Goal: Transaction & Acquisition: Download file/media

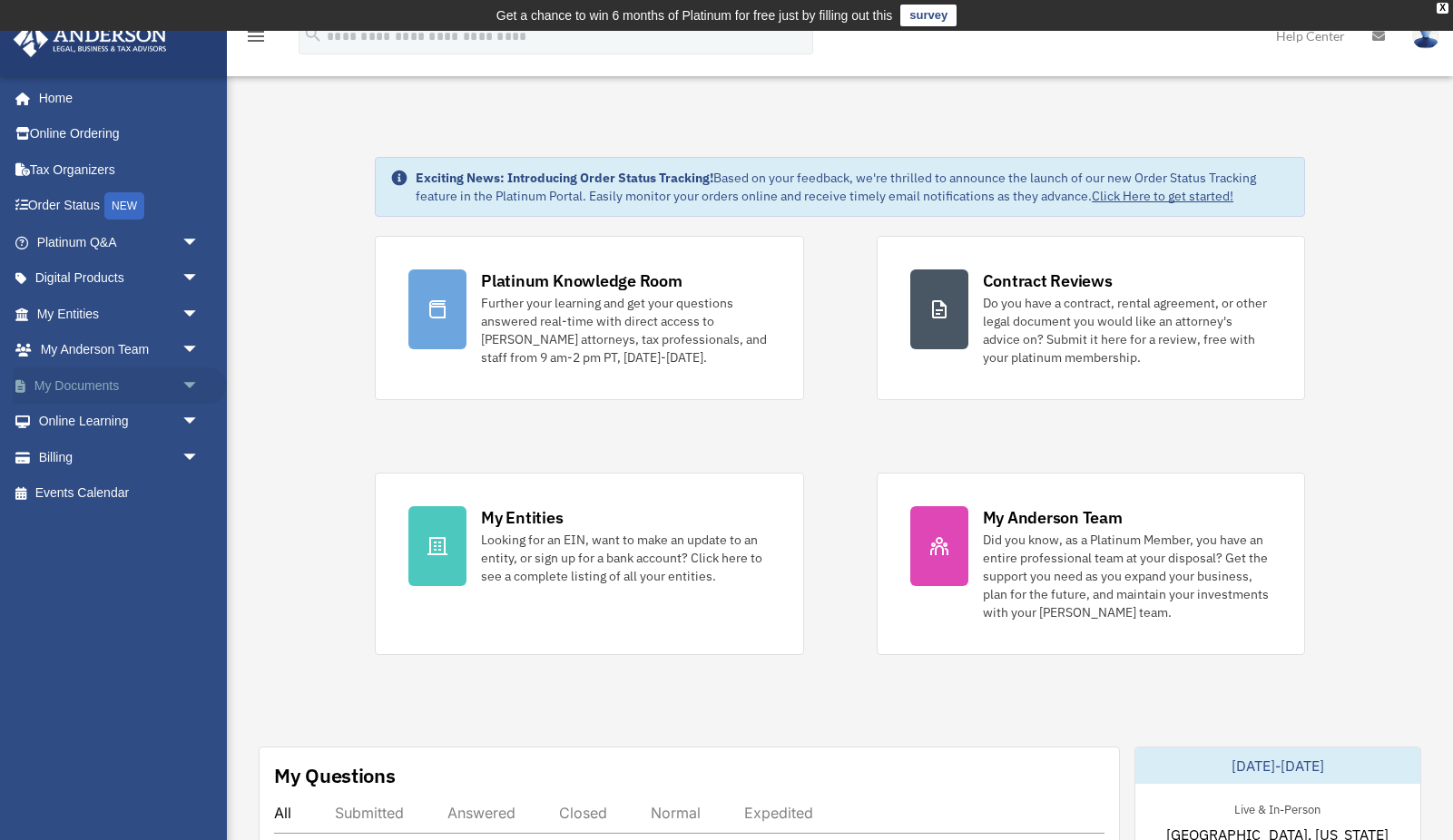
click at [191, 378] on span "arrow_drop_down" at bounding box center [199, 386] width 37 height 38
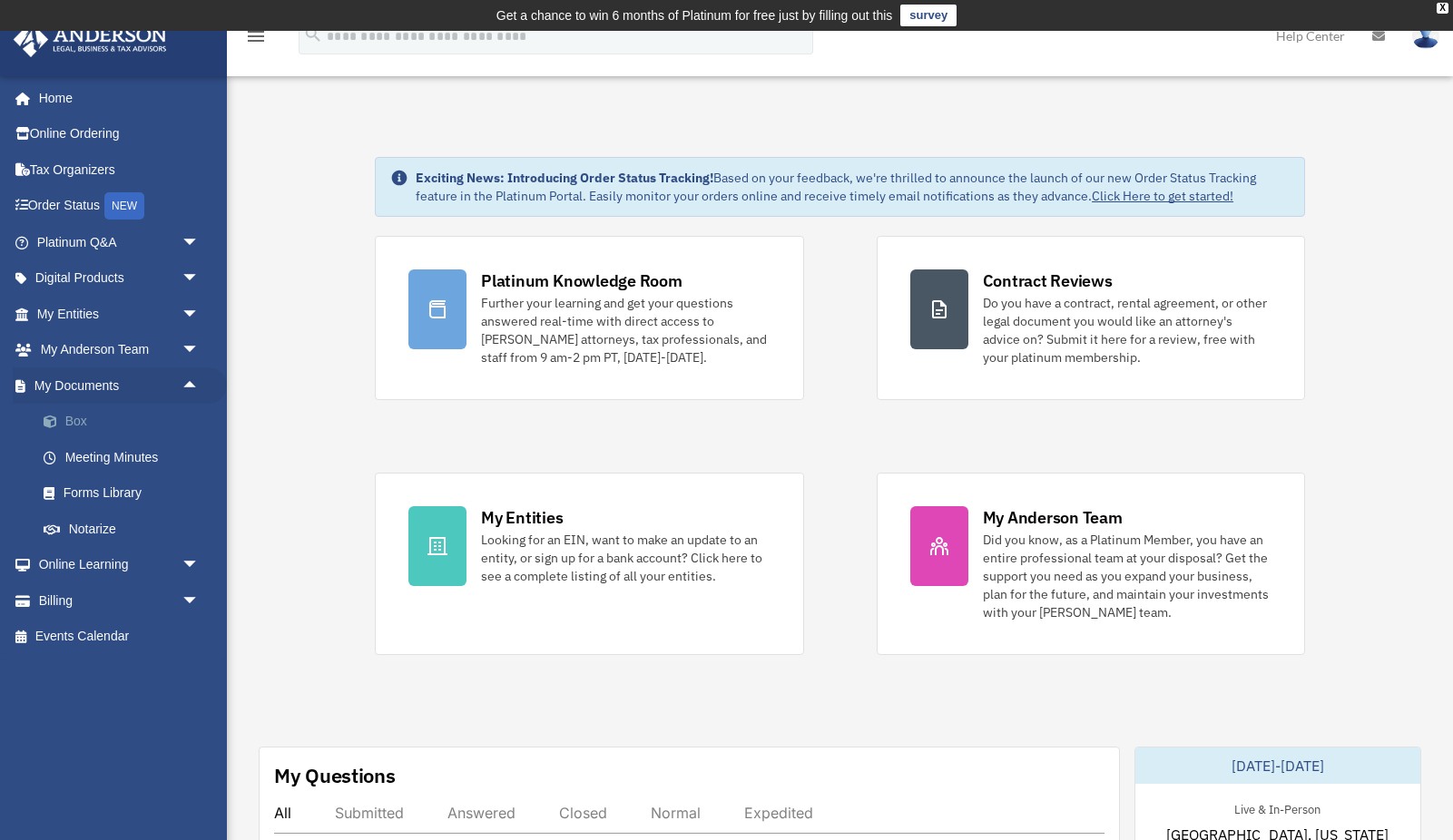
click at [87, 420] on link "Box" at bounding box center [126, 421] width 201 height 37
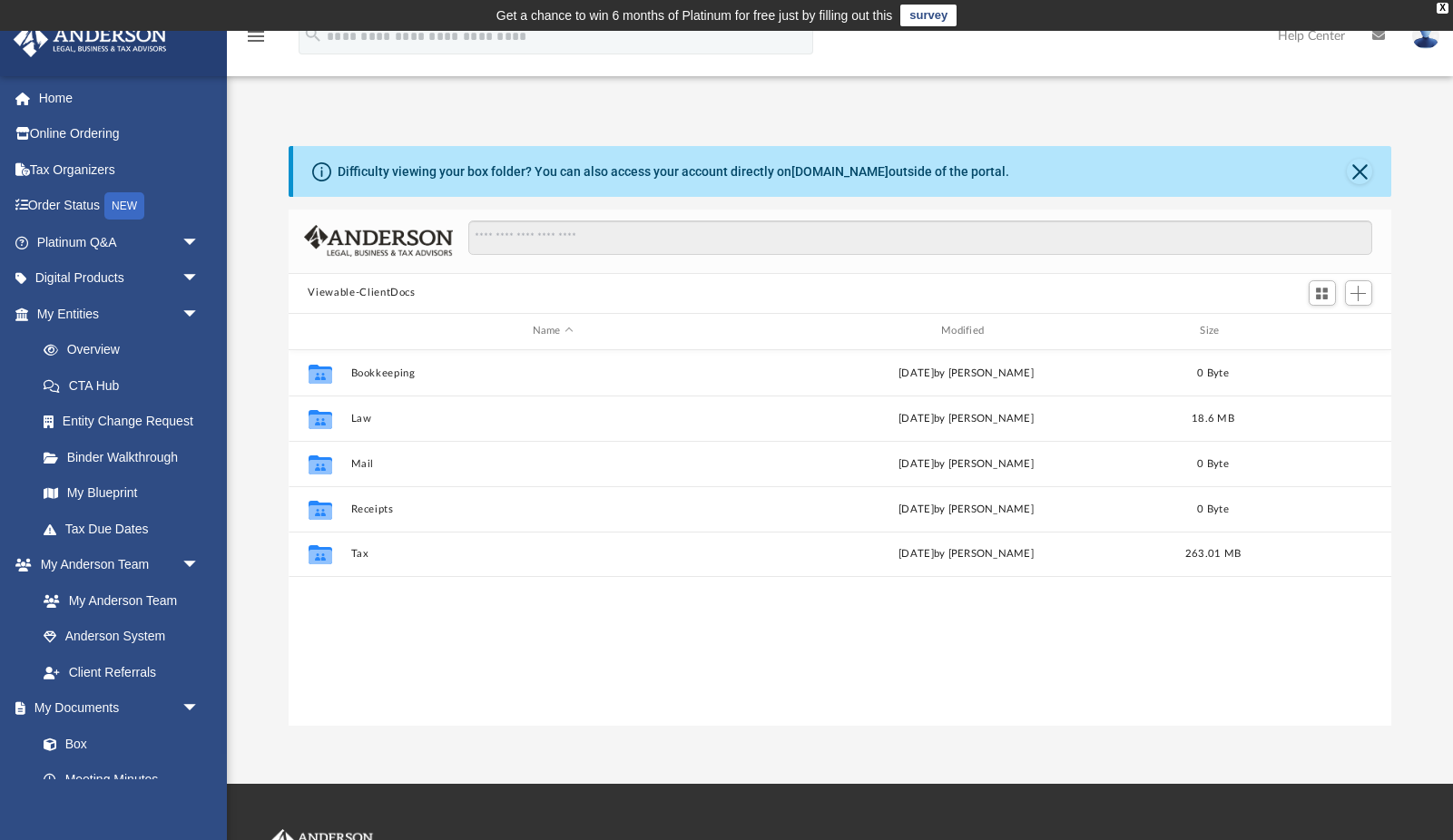
scroll to position [413, 1104]
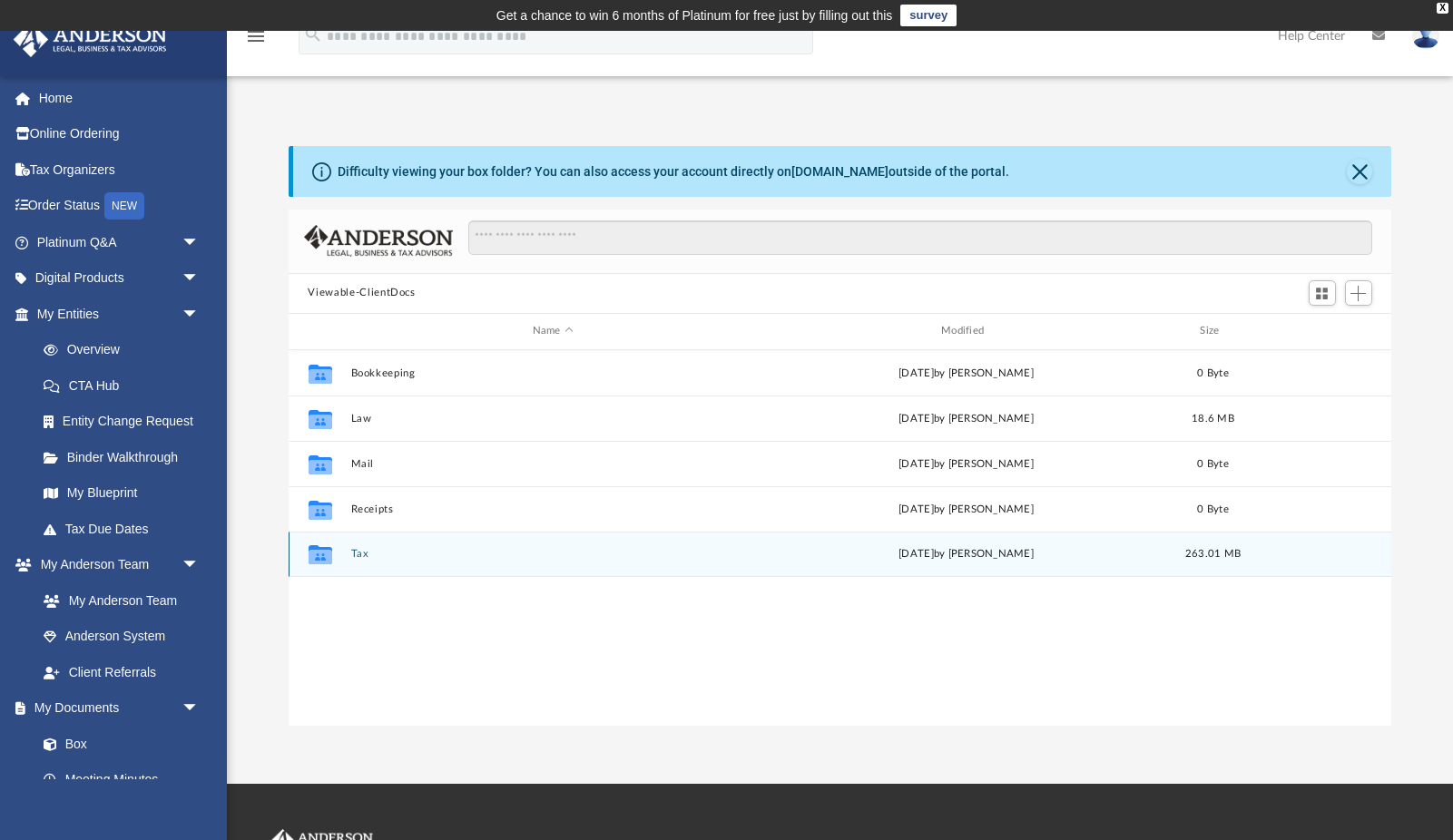
click at [360, 551] on button "Tax" at bounding box center [553, 554] width 405 height 12
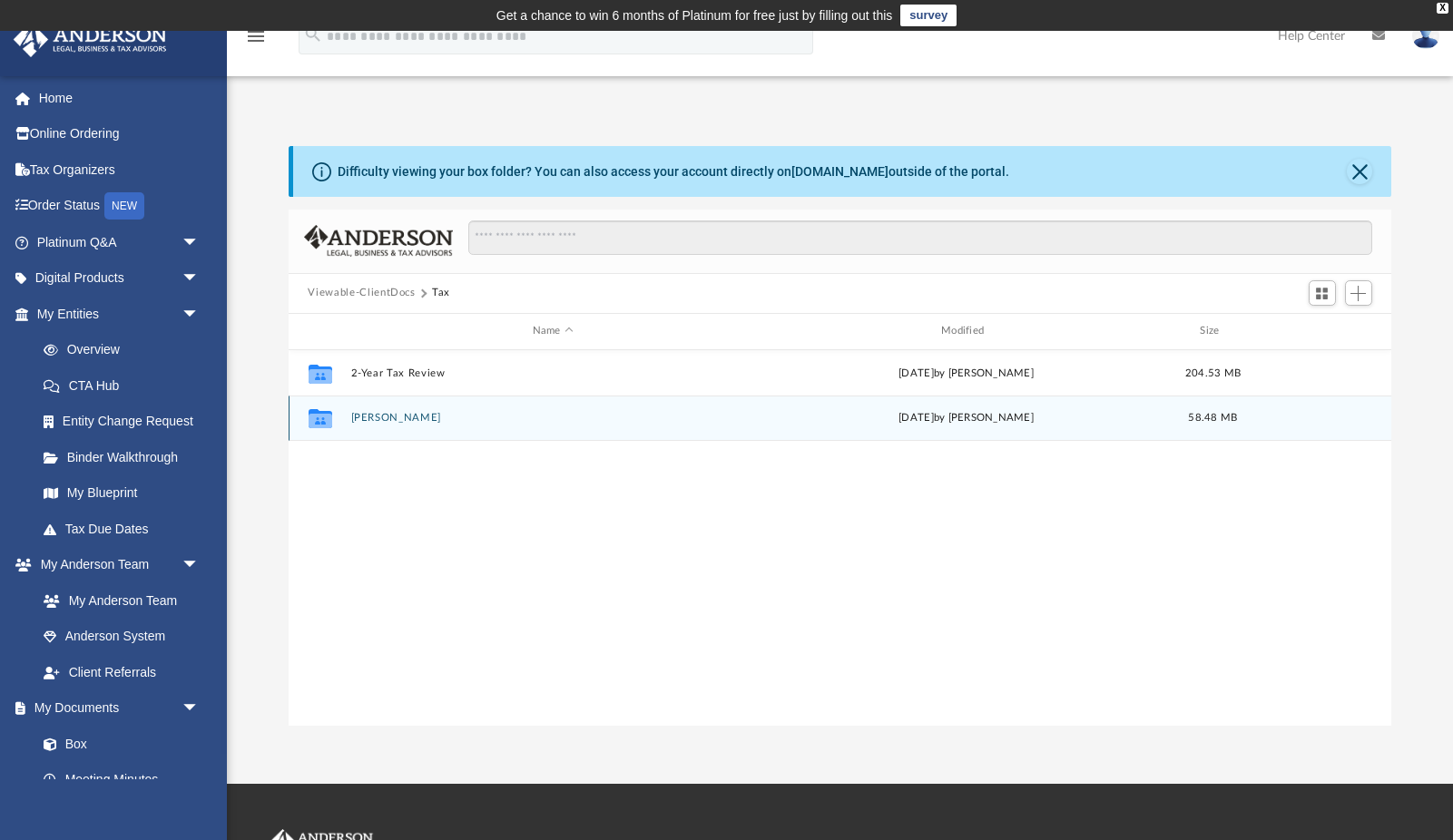
click at [382, 418] on button "Price, Jeffrey B" at bounding box center [553, 418] width 405 height 12
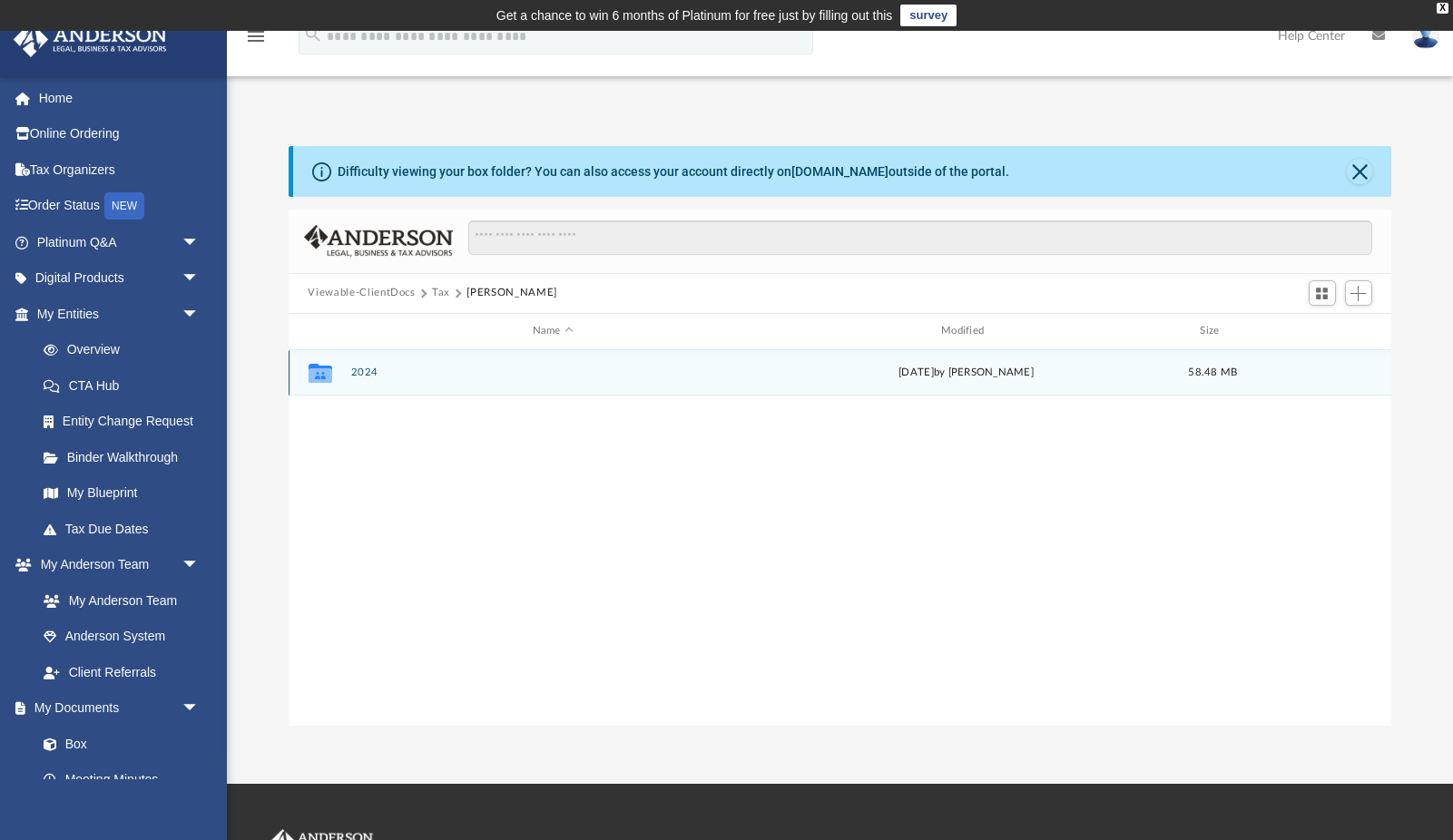
click at [371, 360] on div "Collaborated Folder 2024 today by Veronica Escobar Torres 58.48 MB" at bounding box center [840, 373] width 1104 height 45
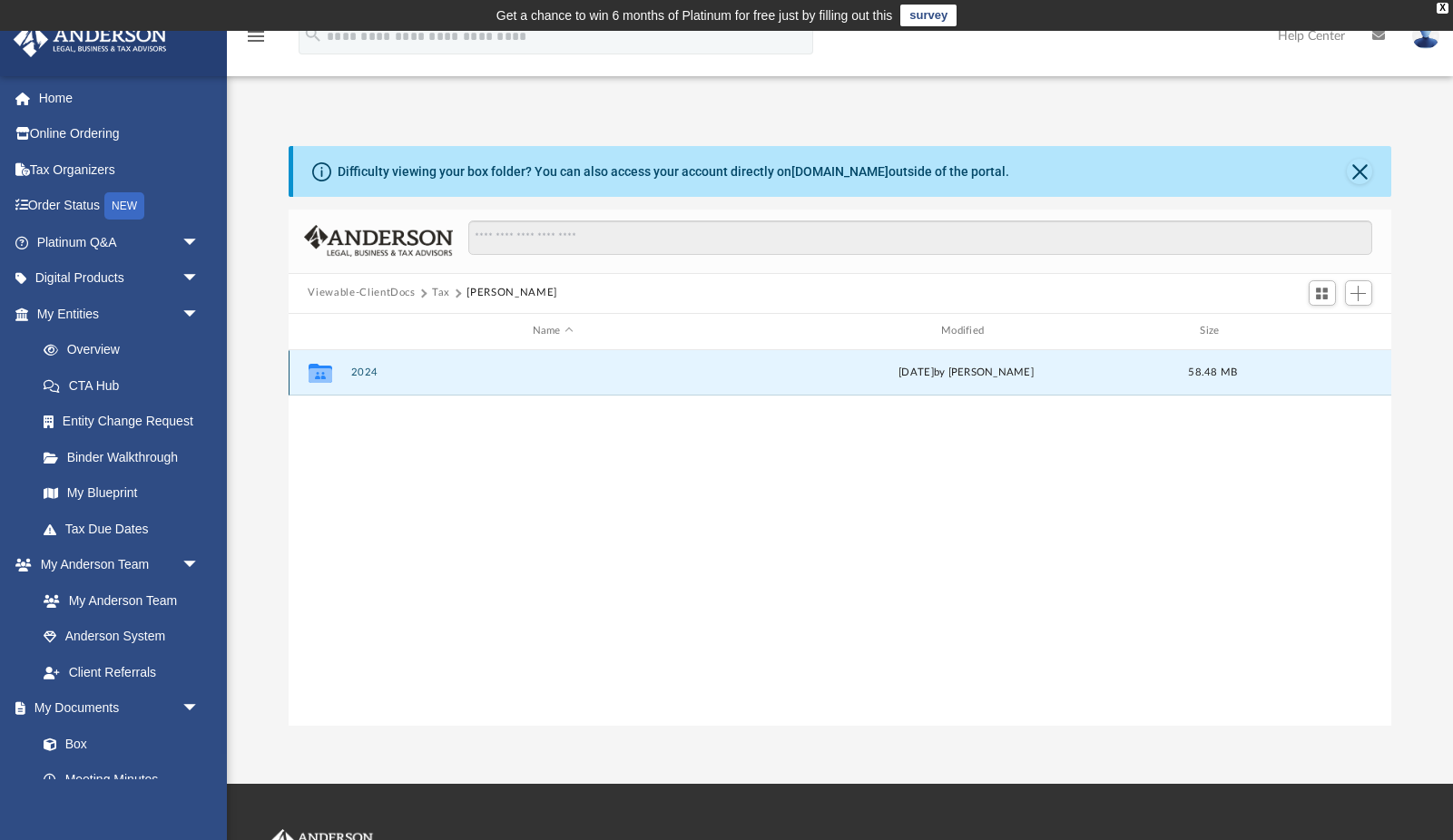
click at [369, 367] on button "2024" at bounding box center [553, 372] width 405 height 12
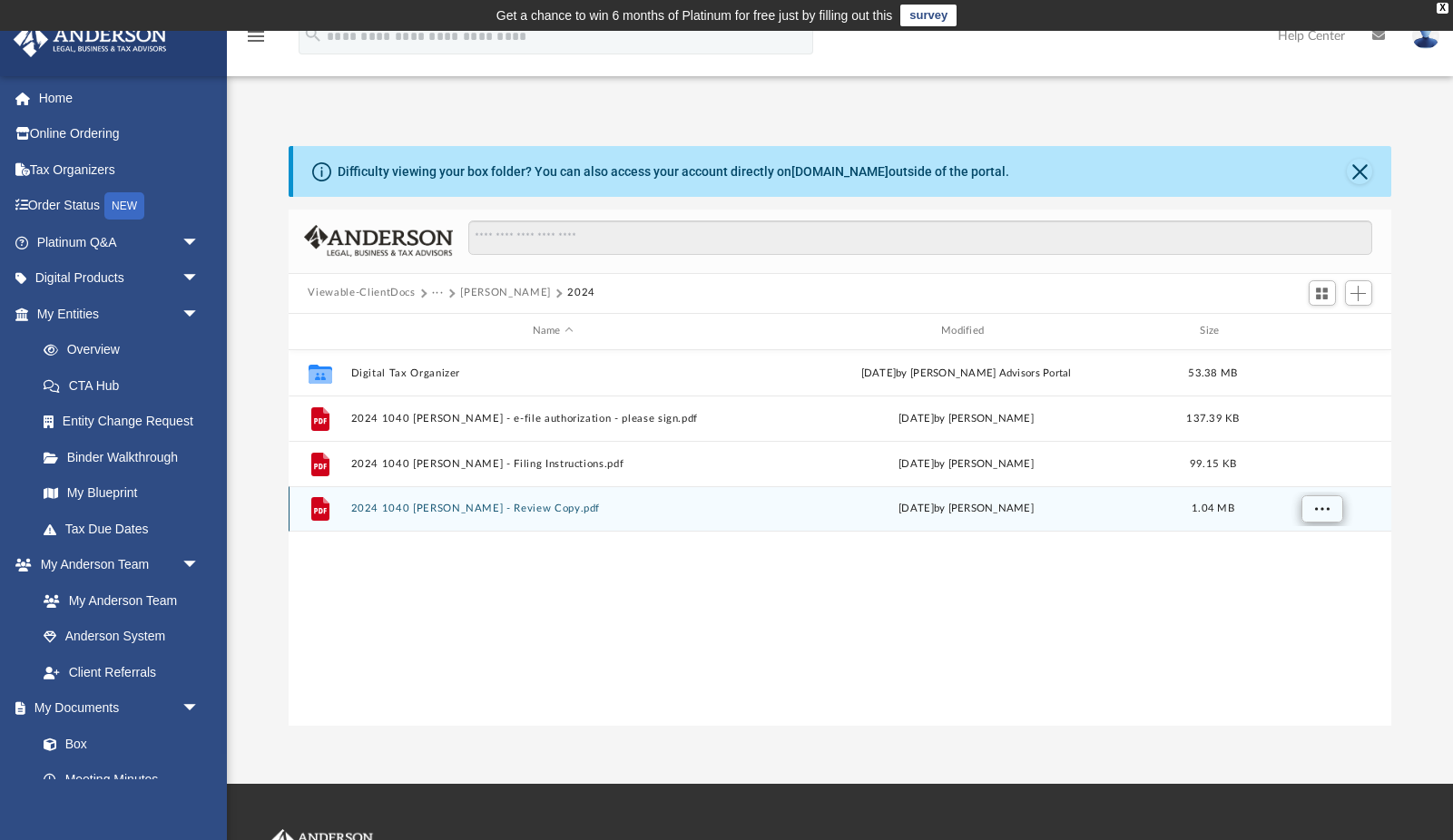
click at [1321, 506] on span "More options" at bounding box center [1321, 507] width 15 height 10
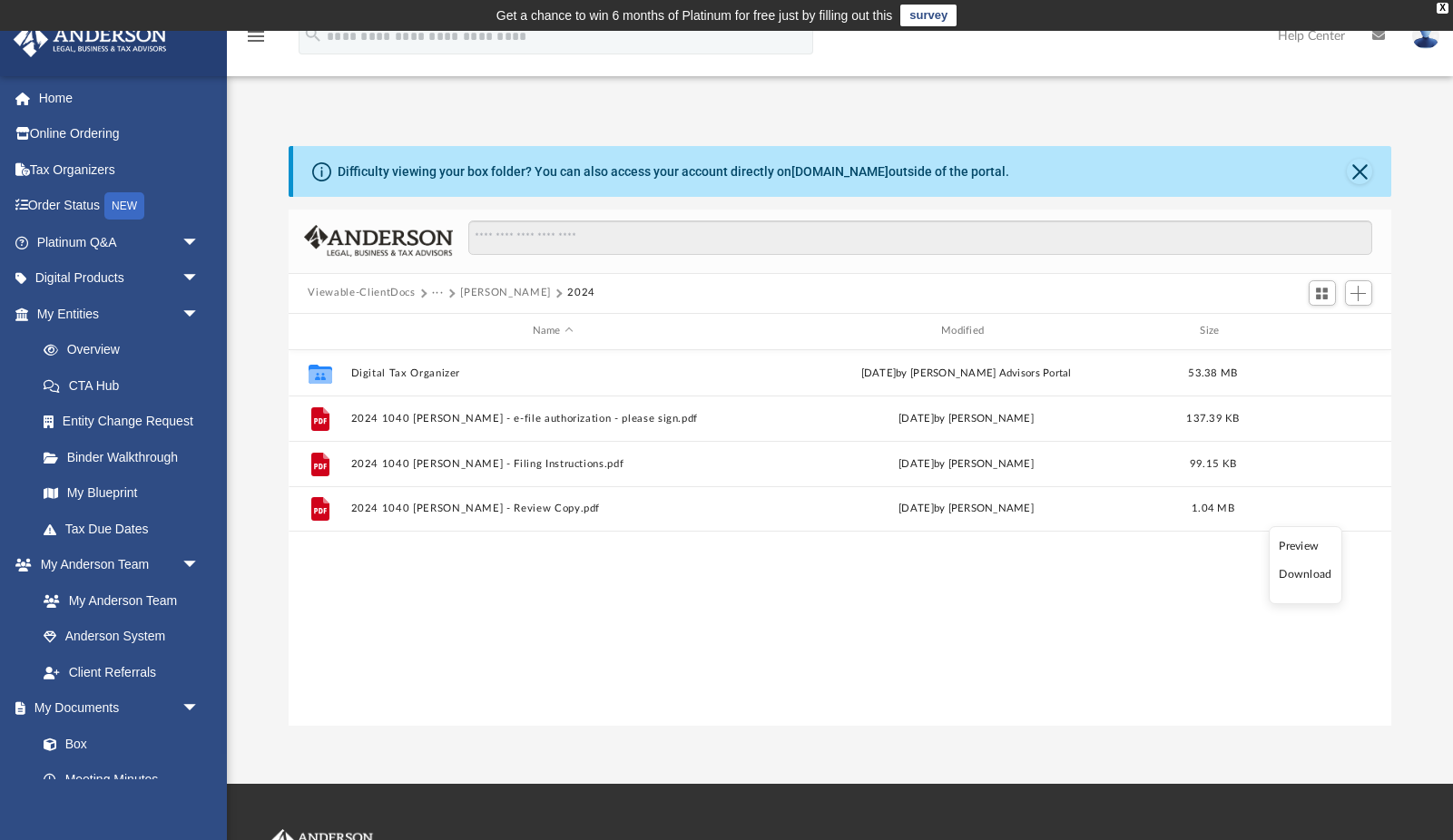
click at [1320, 578] on li "Download" at bounding box center [1305, 574] width 52 height 19
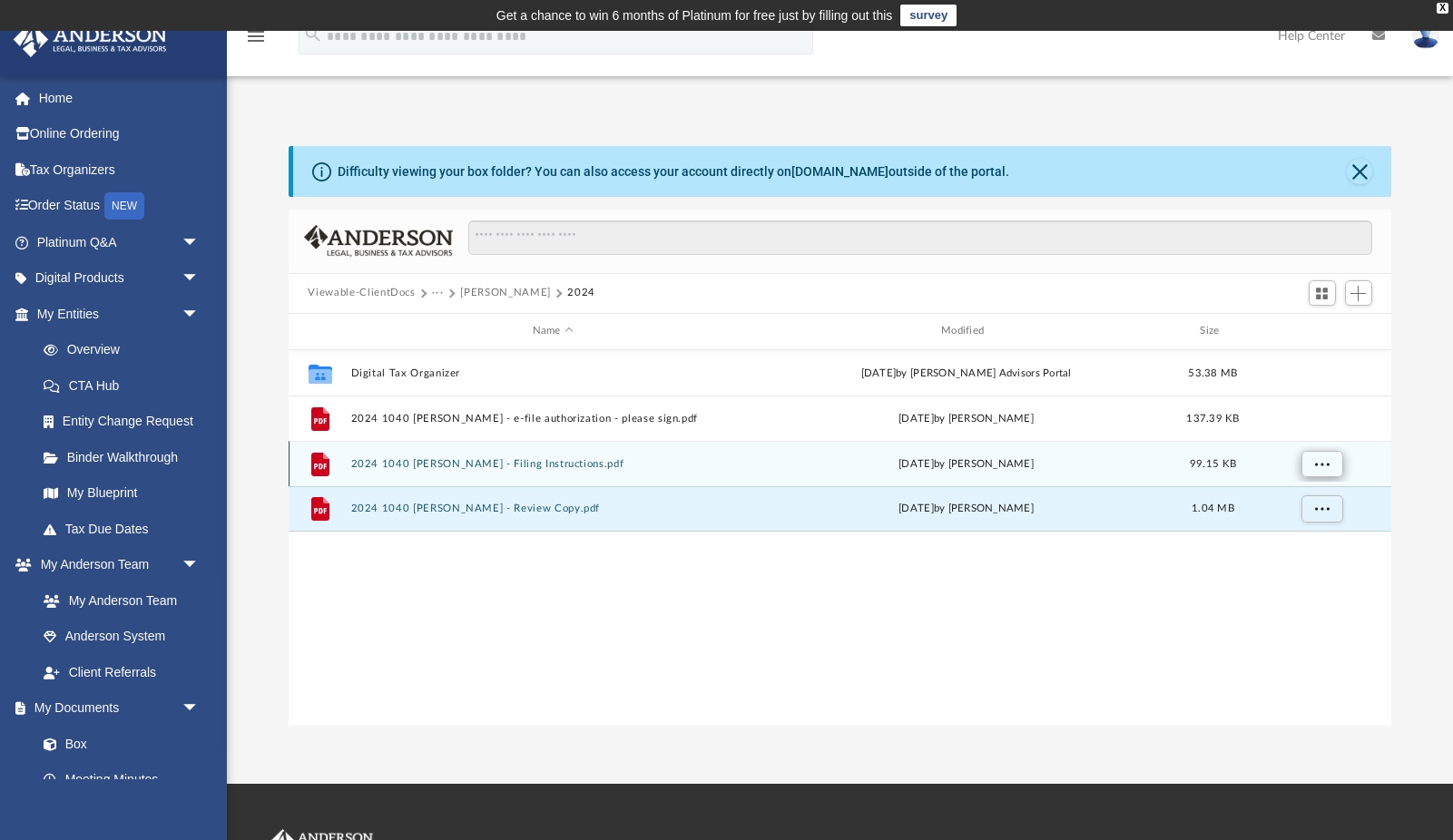
click at [1331, 467] on button "More options" at bounding box center [1322, 464] width 41 height 28
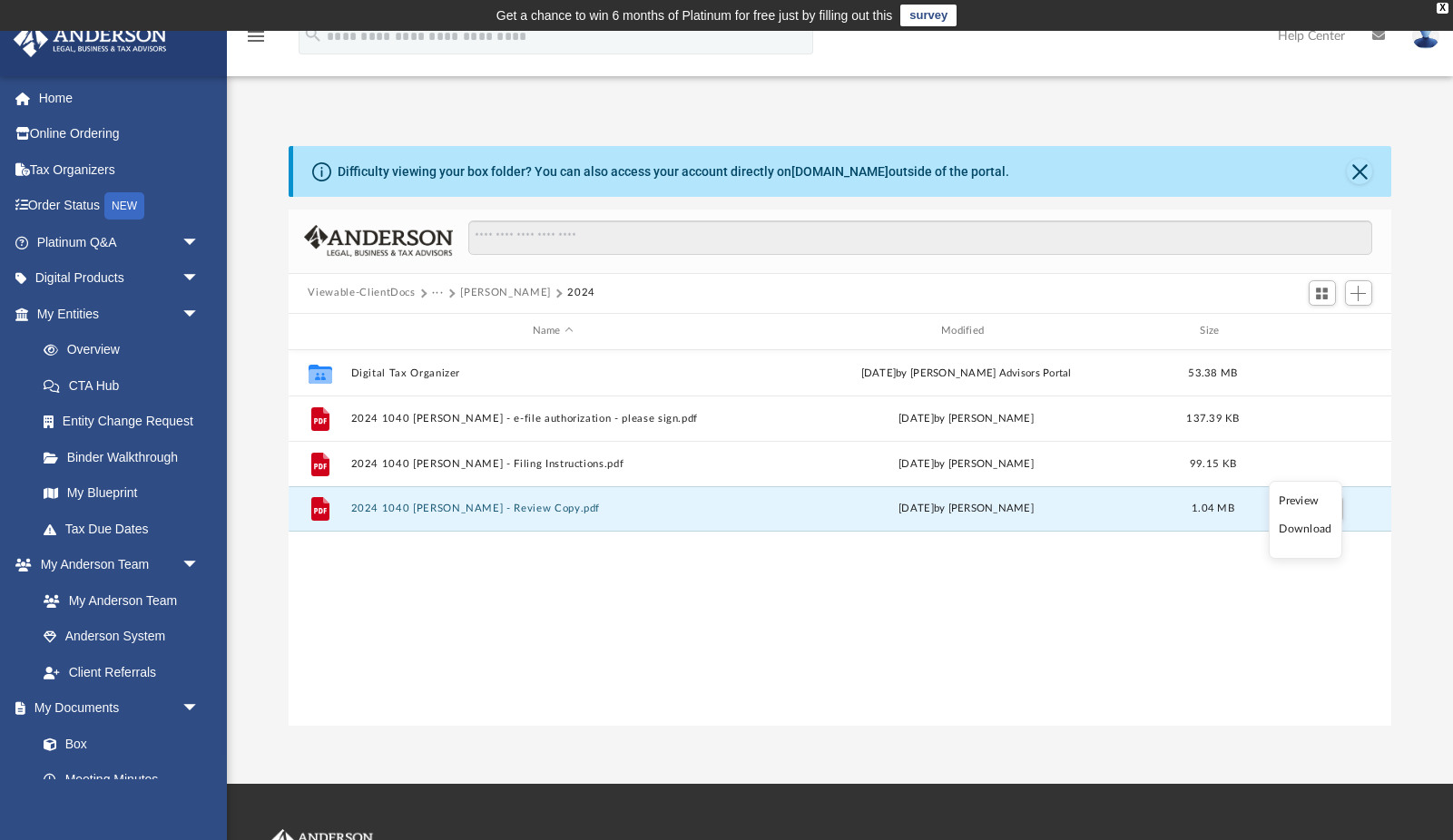
click at [1307, 535] on li "Download" at bounding box center [1305, 529] width 52 height 19
